Goal: Find specific page/section: Find specific page/section

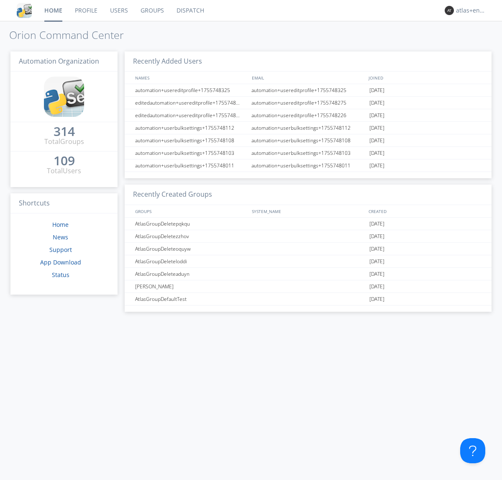
click at [189, 10] on link "Dispatch" at bounding box center [190, 10] width 40 height 21
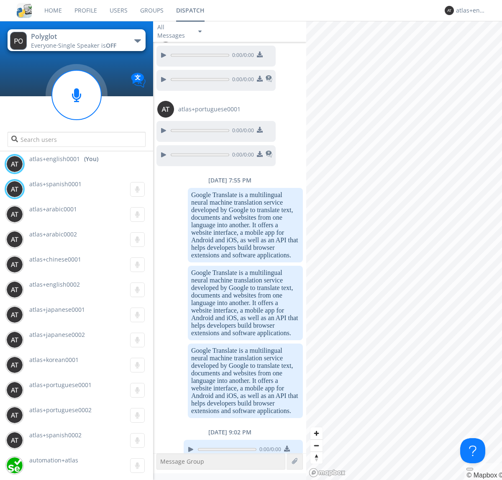
scroll to position [725, 0]
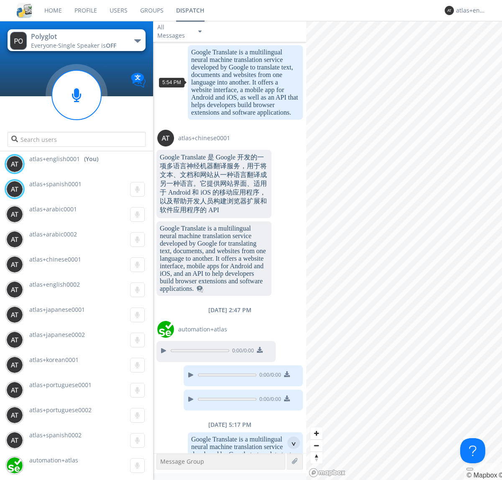
scroll to position [1120, 0]
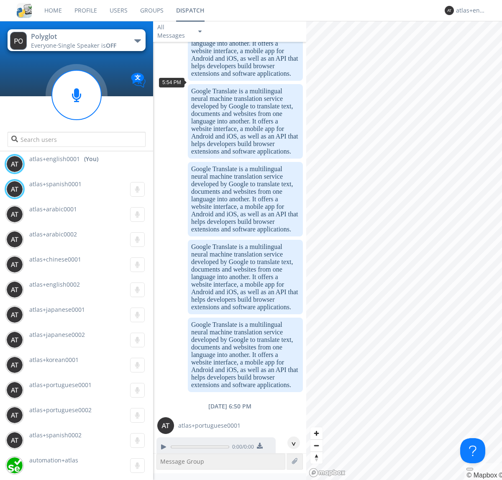
click at [290, 442] on div "^" at bounding box center [293, 442] width 13 height 13
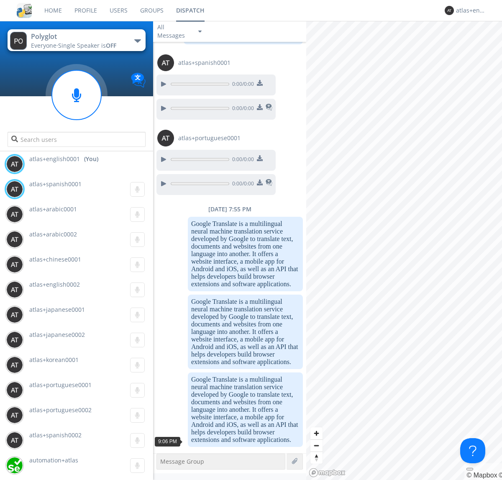
scroll to position [1863, 0]
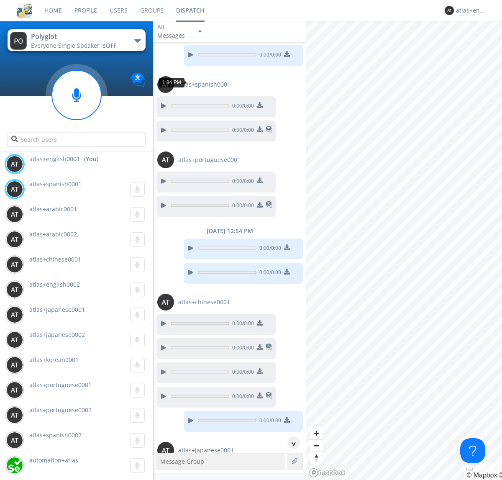
scroll to position [902, 0]
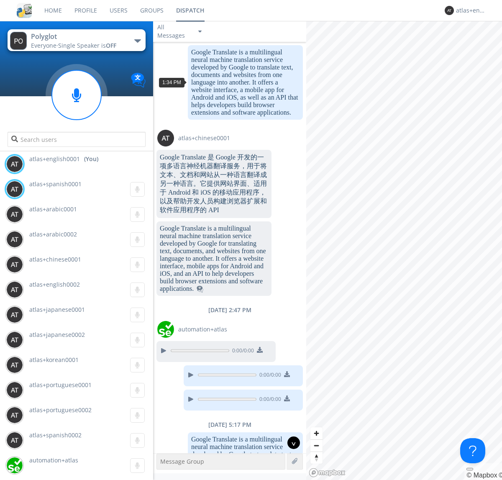
click at [290, 442] on div "^" at bounding box center [293, 442] width 13 height 13
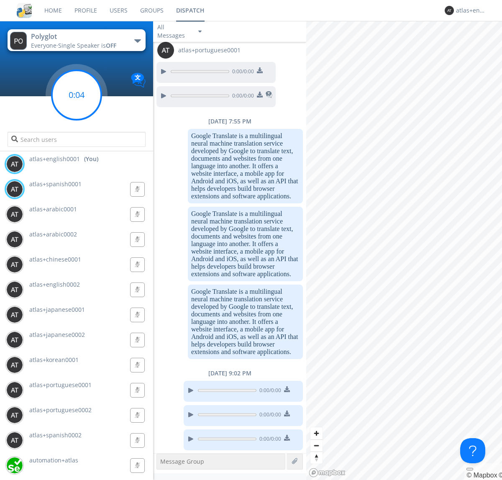
scroll to position [2758, 0]
click at [77, 95] on g at bounding box center [76, 94] width 49 height 49
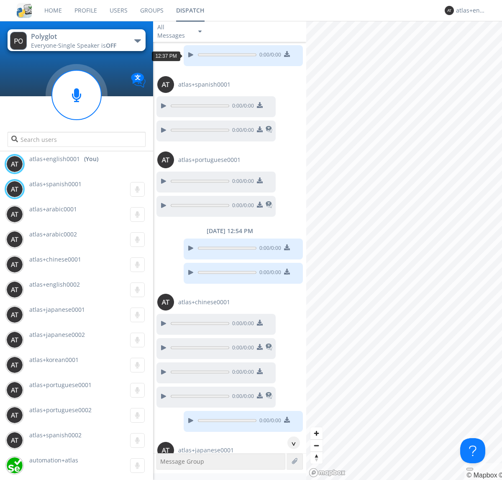
scroll to position [339, 0]
click at [290, 442] on div "^" at bounding box center [293, 442] width 13 height 13
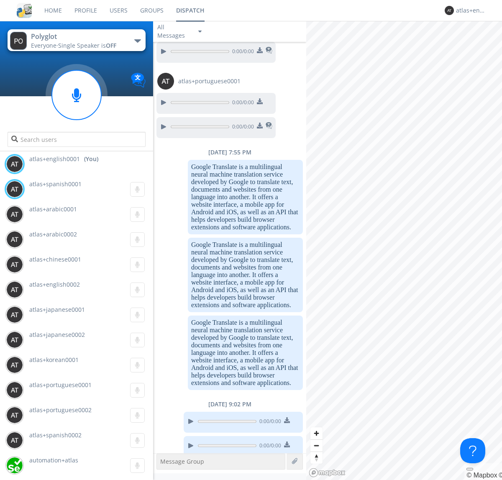
scroll to position [3056, 0]
